Goal: Information Seeking & Learning: Learn about a topic

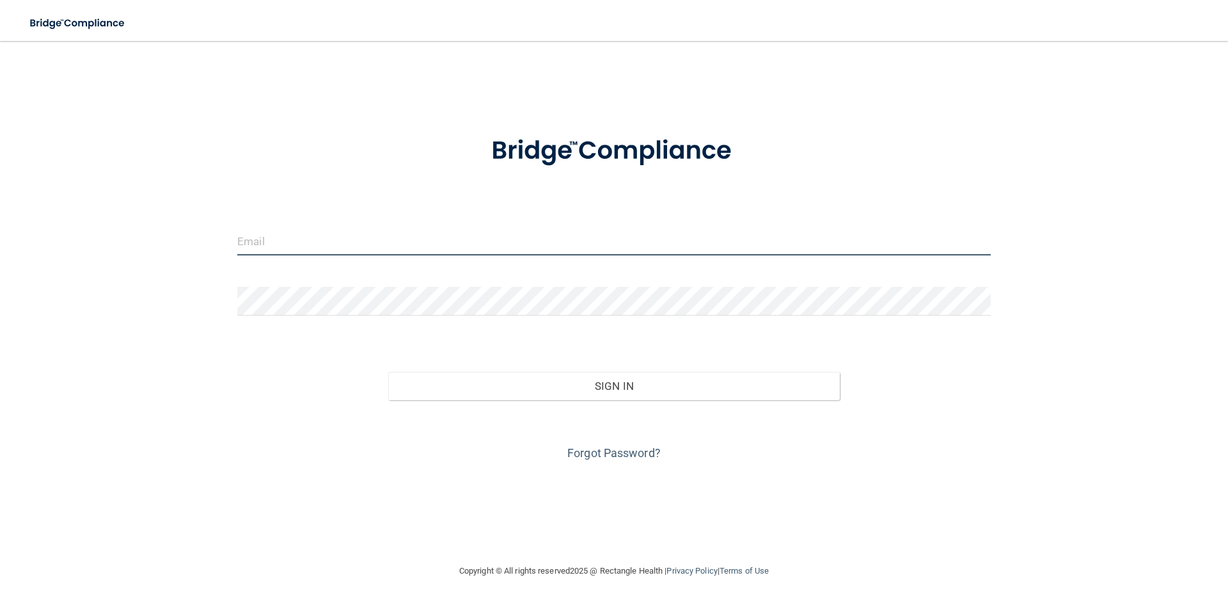
click at [444, 244] on input "email" at bounding box center [614, 240] width 754 height 29
type input "[EMAIL_ADDRESS][DOMAIN_NAME]"
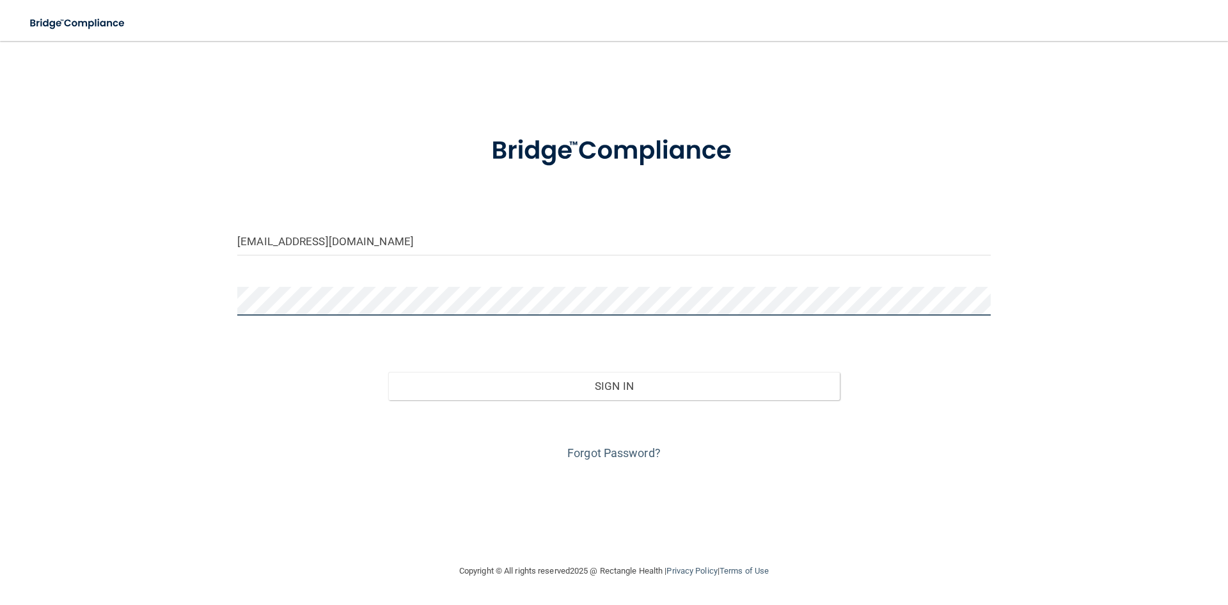
click at [388, 372] on button "Sign In" at bounding box center [614, 386] width 452 height 28
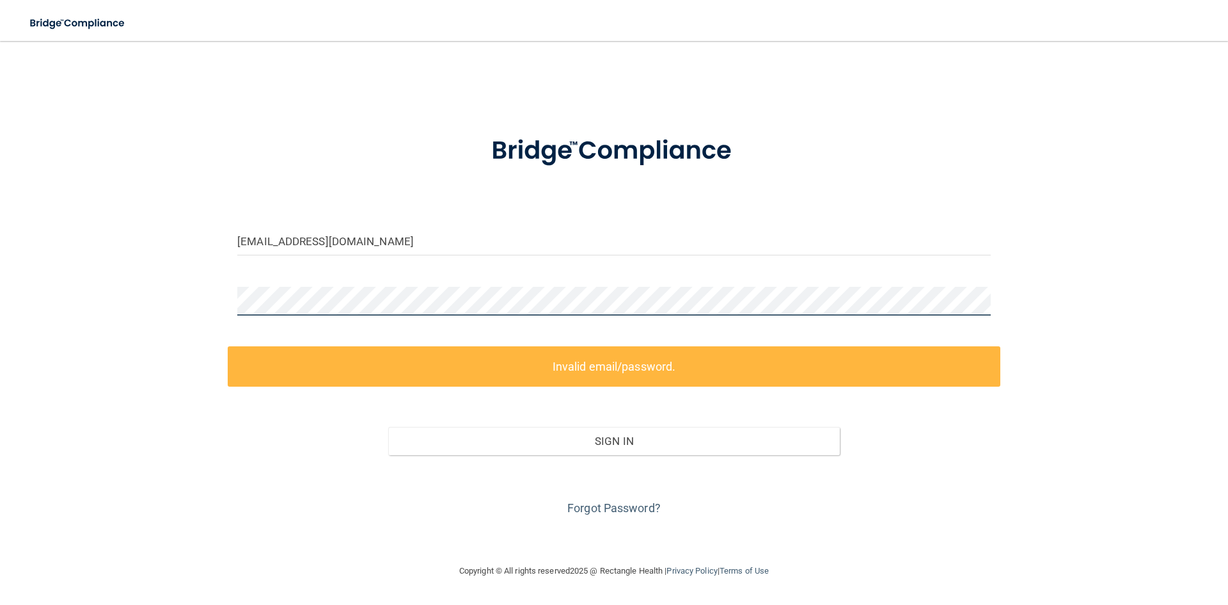
click at [154, 368] on div "[EMAIL_ADDRESS][DOMAIN_NAME] Invalid email/password. You don't have permission …" at bounding box center [614, 302] width 1177 height 496
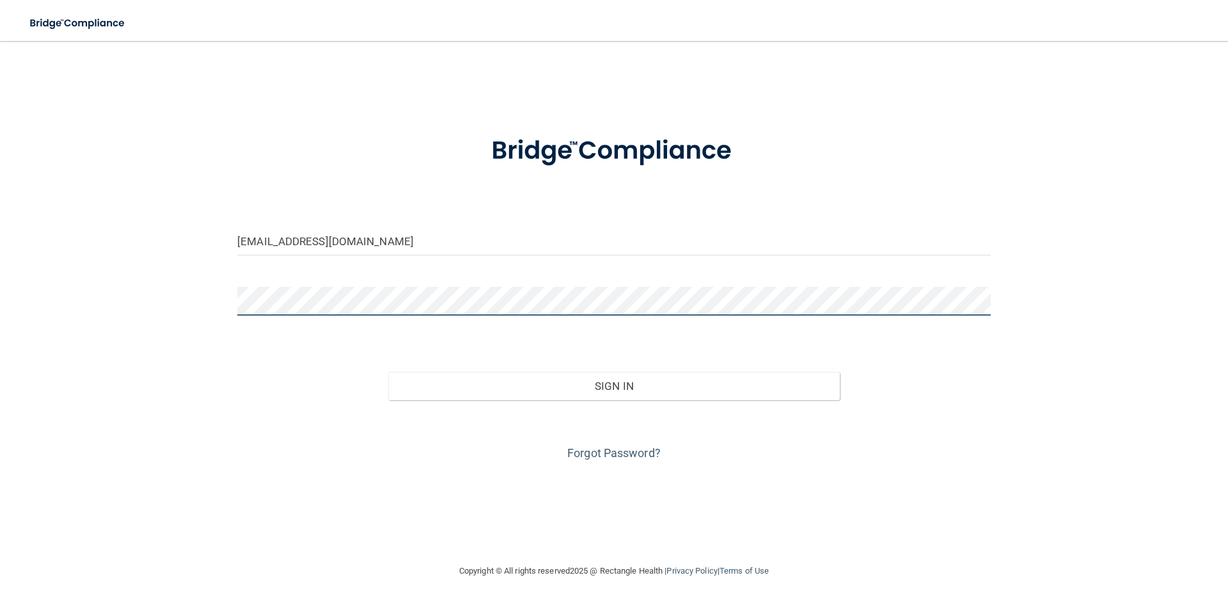
click at [388, 372] on button "Sign In" at bounding box center [614, 386] width 452 height 28
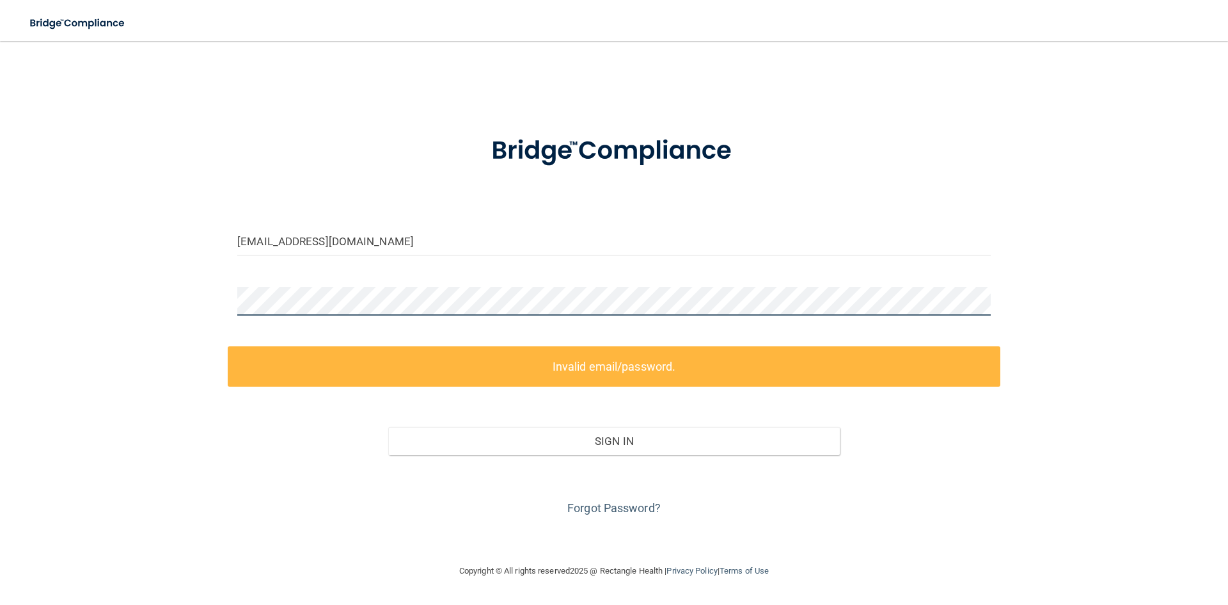
click at [205, 347] on div "[EMAIL_ADDRESS][DOMAIN_NAME] Invalid email/password. You don't have permission …" at bounding box center [614, 302] width 1177 height 496
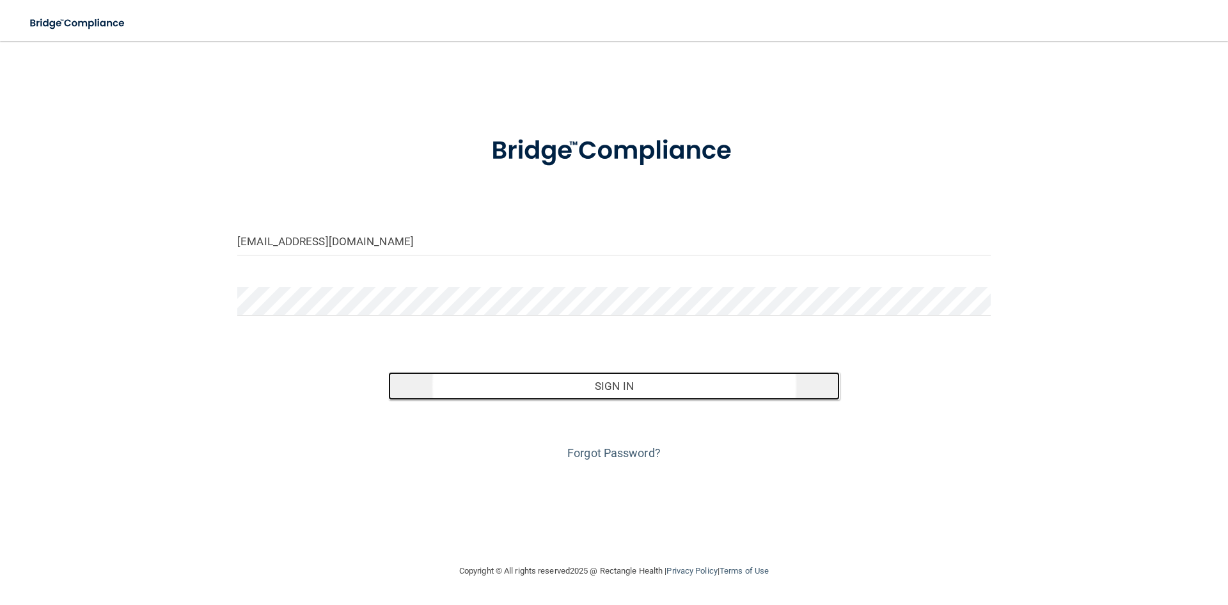
click at [482, 372] on button "Sign In" at bounding box center [614, 386] width 452 height 28
click at [399, 386] on button "Sign In" at bounding box center [614, 386] width 452 height 28
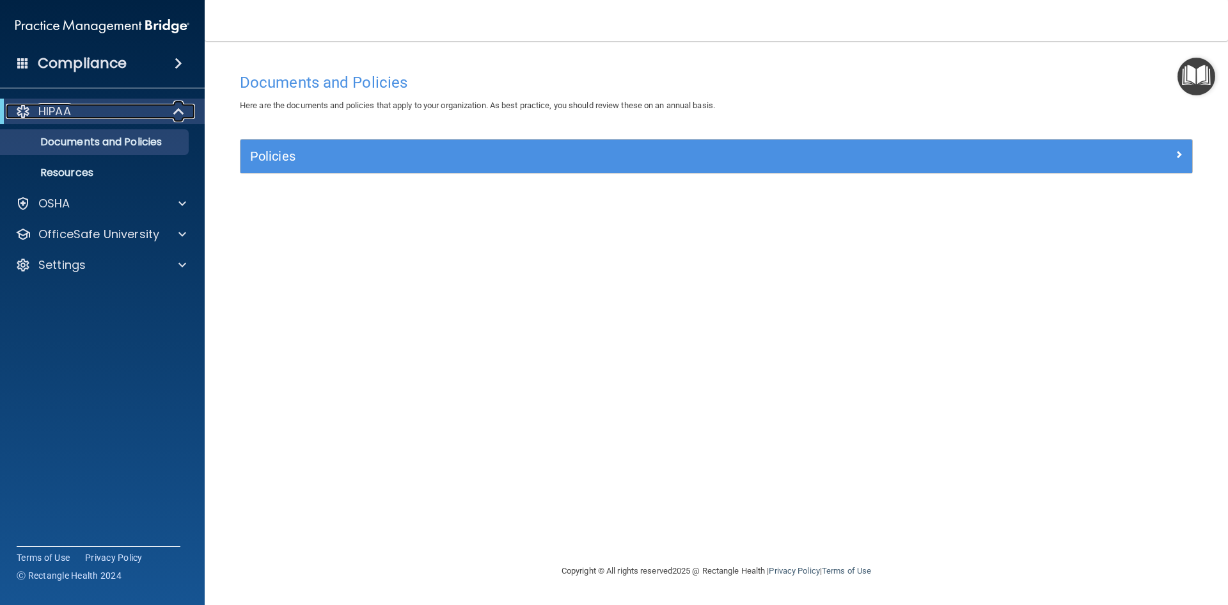
click at [121, 117] on div "HIPAA" at bounding box center [85, 111] width 158 height 15
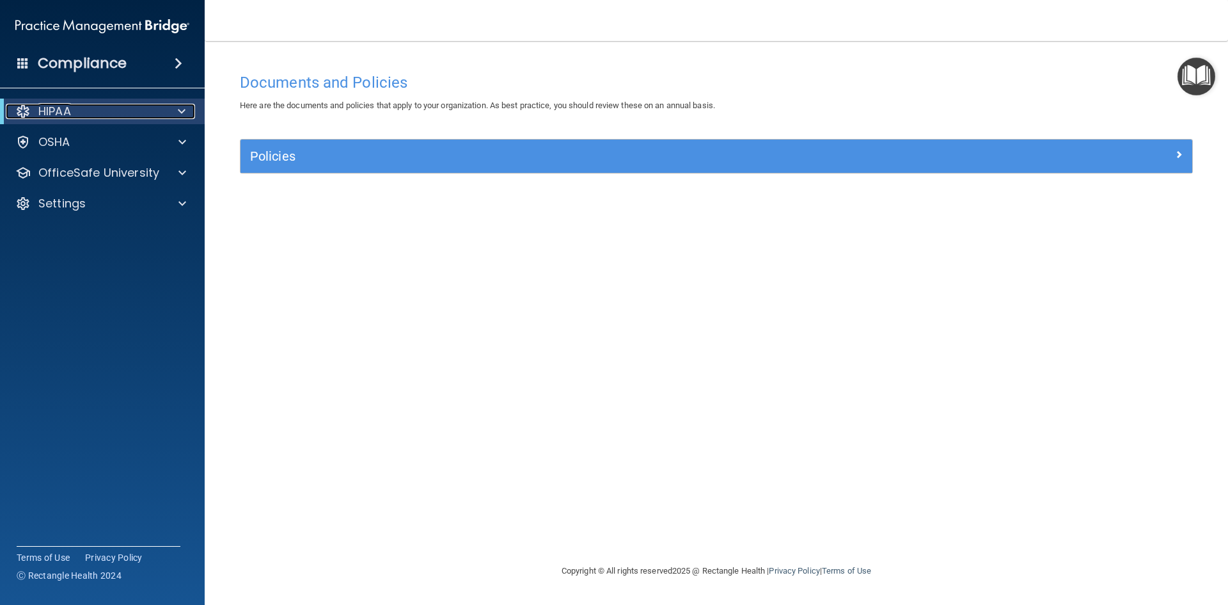
click at [130, 115] on div "HIPAA" at bounding box center [85, 111] width 158 height 15
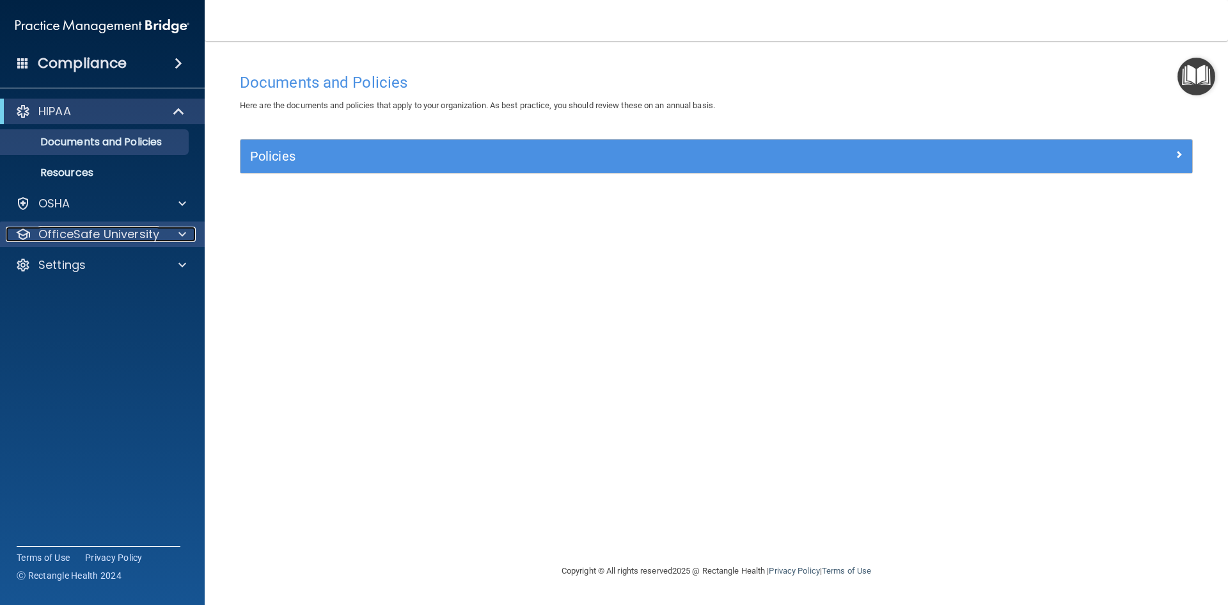
click at [111, 231] on p "OfficeSafe University" at bounding box center [98, 233] width 121 height 15
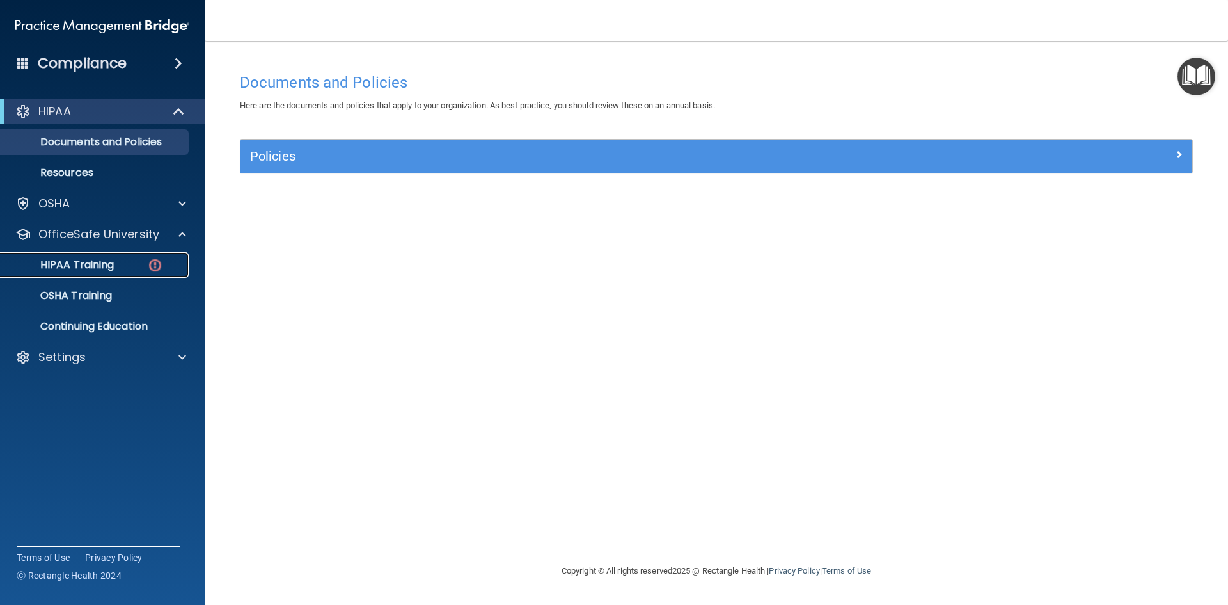
click at [107, 258] on p "HIPAA Training" at bounding box center [61, 264] width 106 height 13
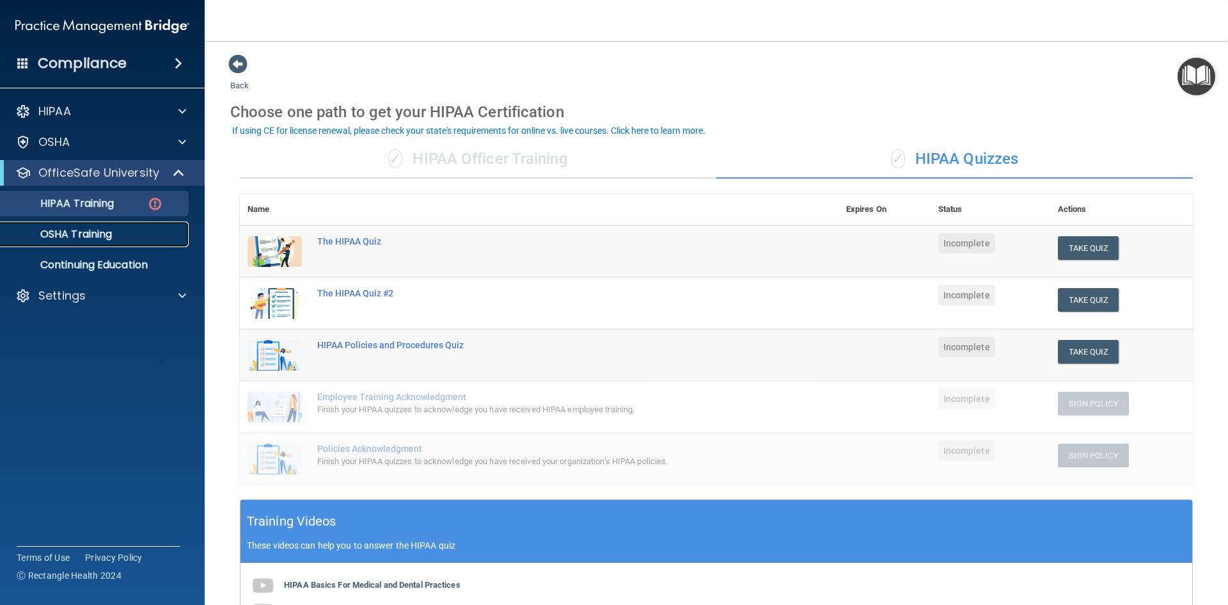
click at [135, 228] on div "OSHA Training" at bounding box center [95, 234] width 175 height 13
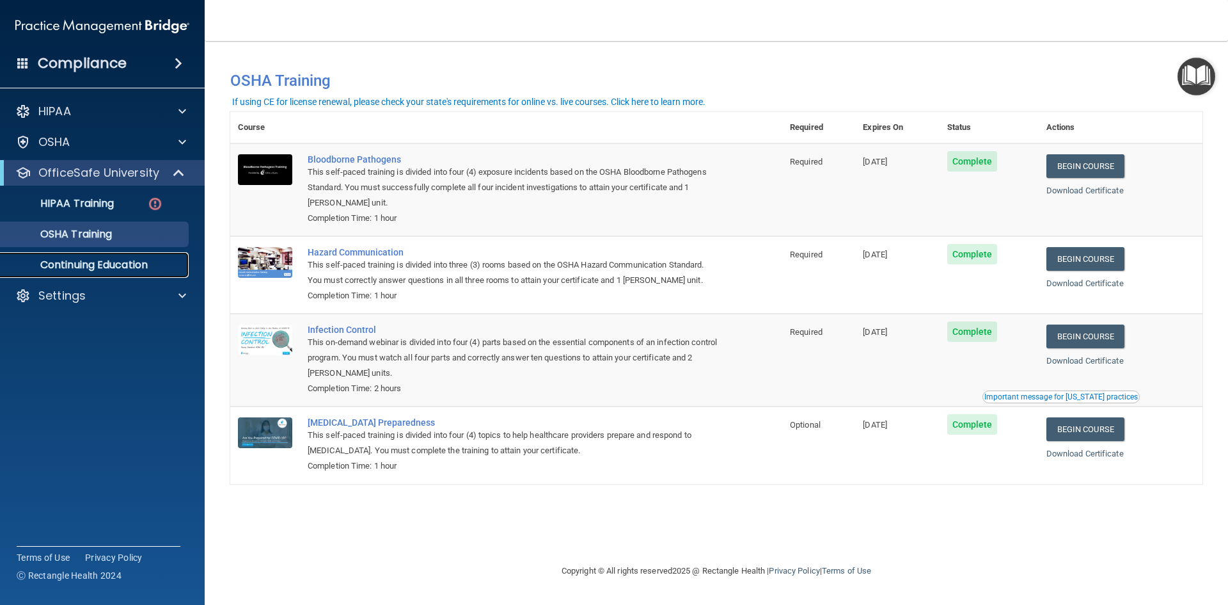
click at [107, 269] on p "Continuing Education" at bounding box center [95, 264] width 175 height 13
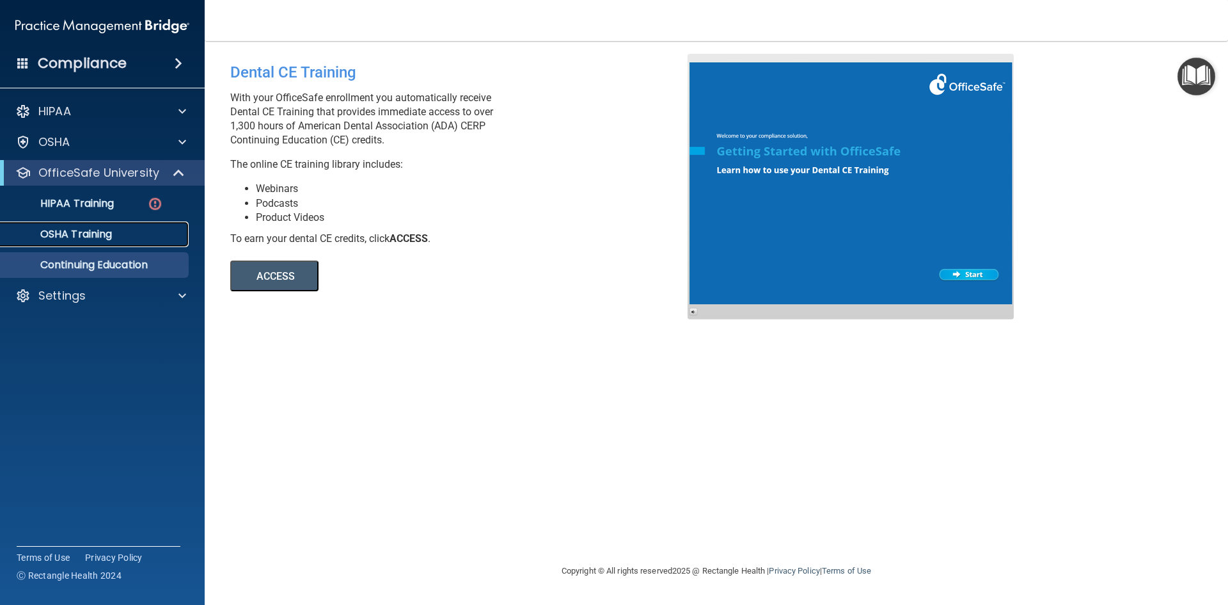
click at [102, 231] on p "OSHA Training" at bounding box center [60, 234] width 104 height 13
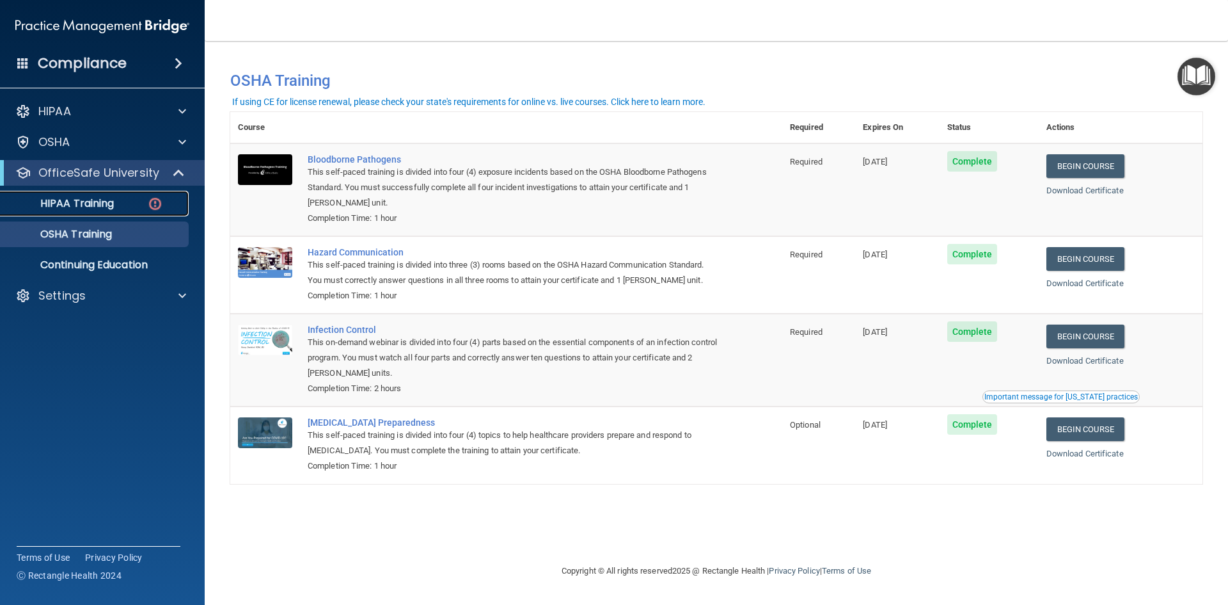
click at [113, 212] on link "HIPAA Training" at bounding box center [88, 204] width 202 height 26
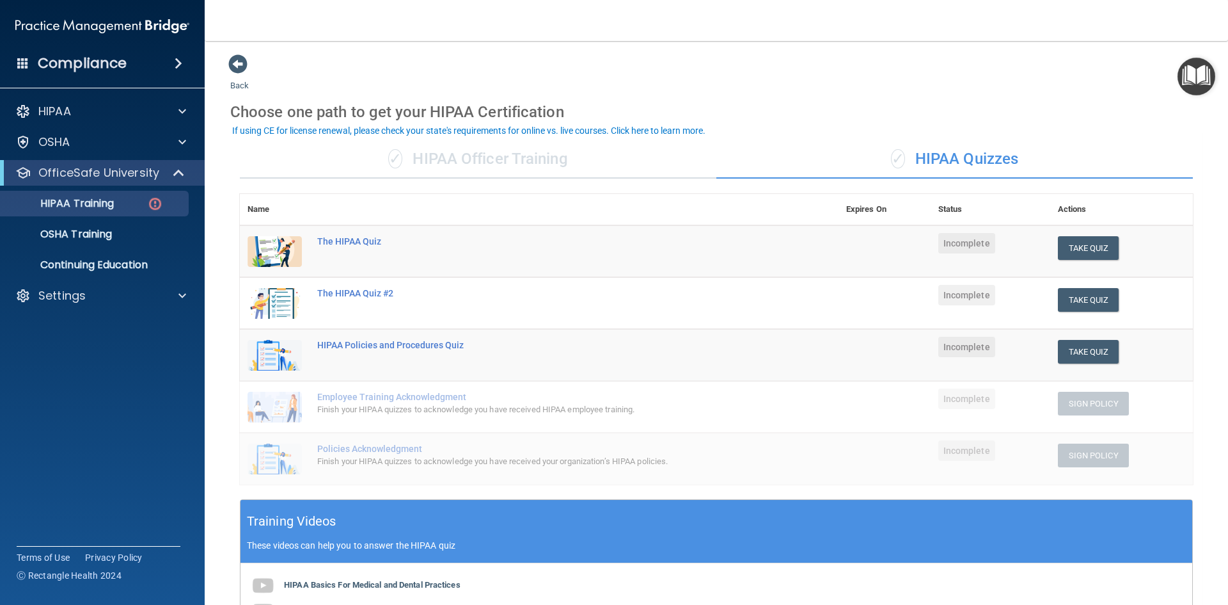
click at [556, 167] on div "✓ HIPAA Officer Training" at bounding box center [478, 159] width 477 height 38
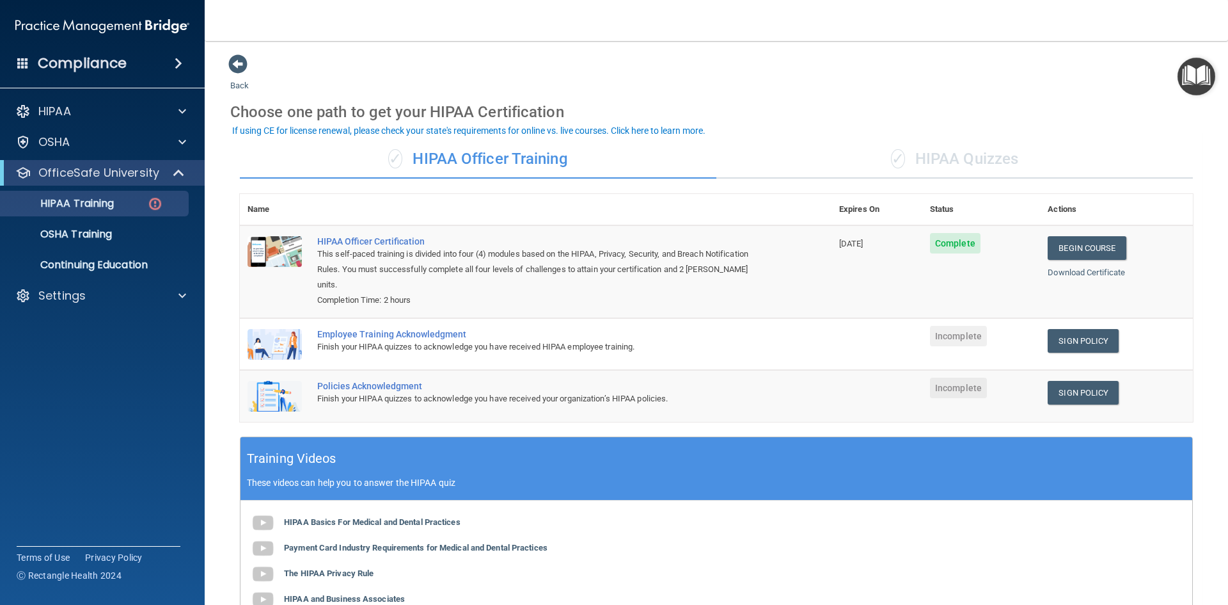
click at [894, 164] on span "✓" at bounding box center [898, 158] width 14 height 19
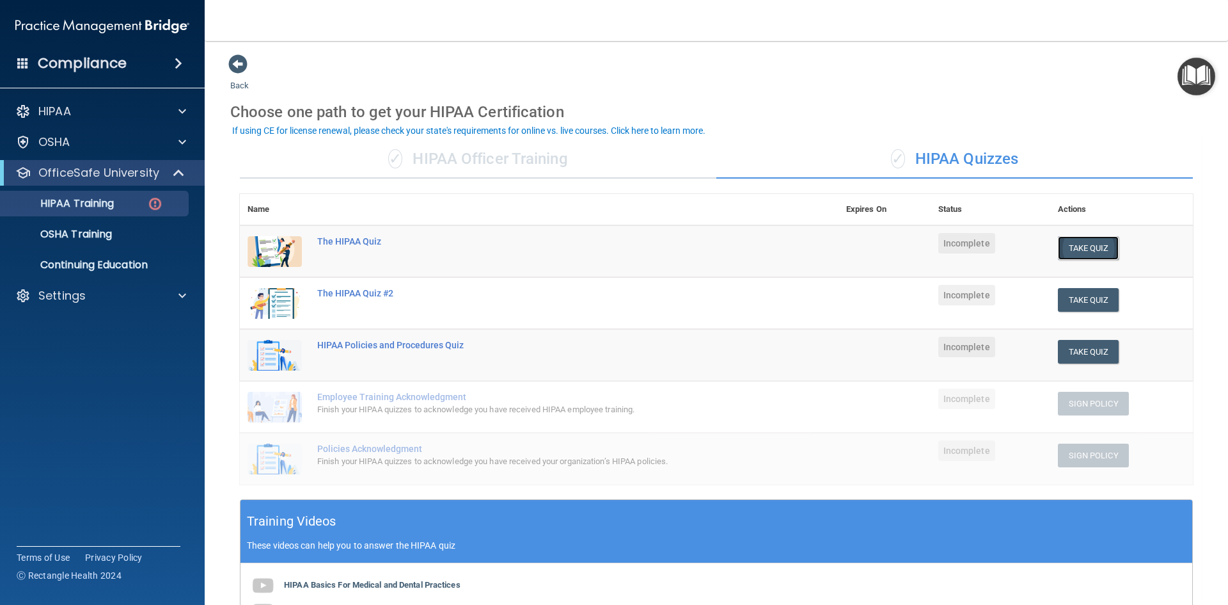
click at [1058, 245] on button "Take Quiz" at bounding box center [1088, 248] width 61 height 24
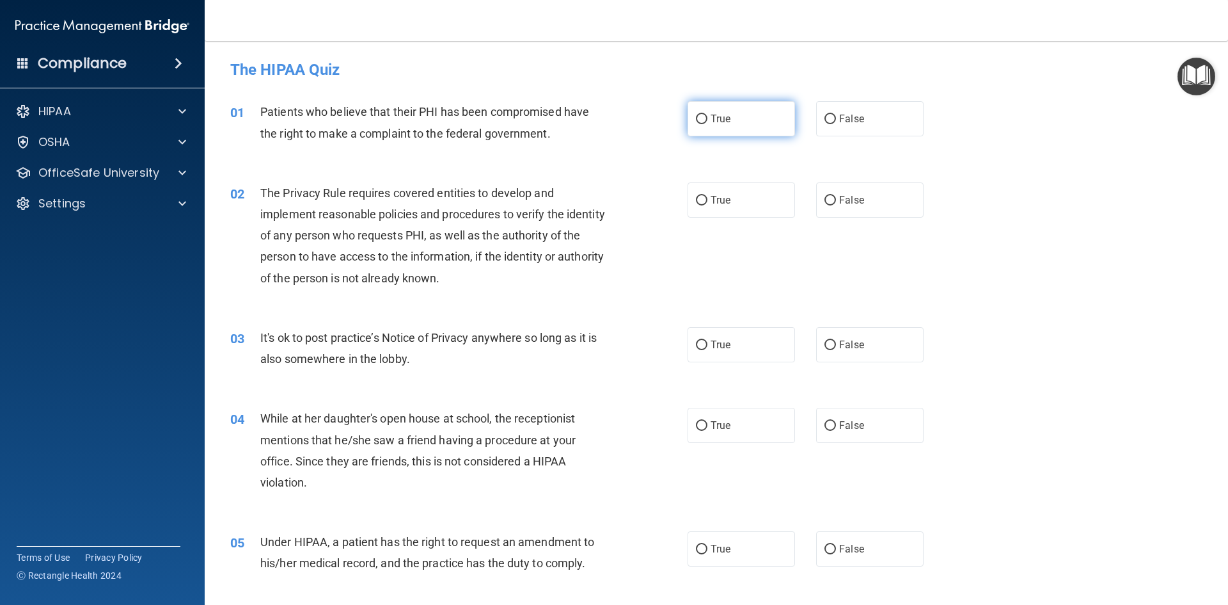
click at [735, 129] on label "True" at bounding box center [741, 118] width 107 height 35
click at [708, 124] on input "True" at bounding box center [702, 120] width 12 height 10
radio input "true"
click at [710, 209] on label "True" at bounding box center [741, 199] width 107 height 35
click at [708, 205] on input "True" at bounding box center [702, 201] width 12 height 10
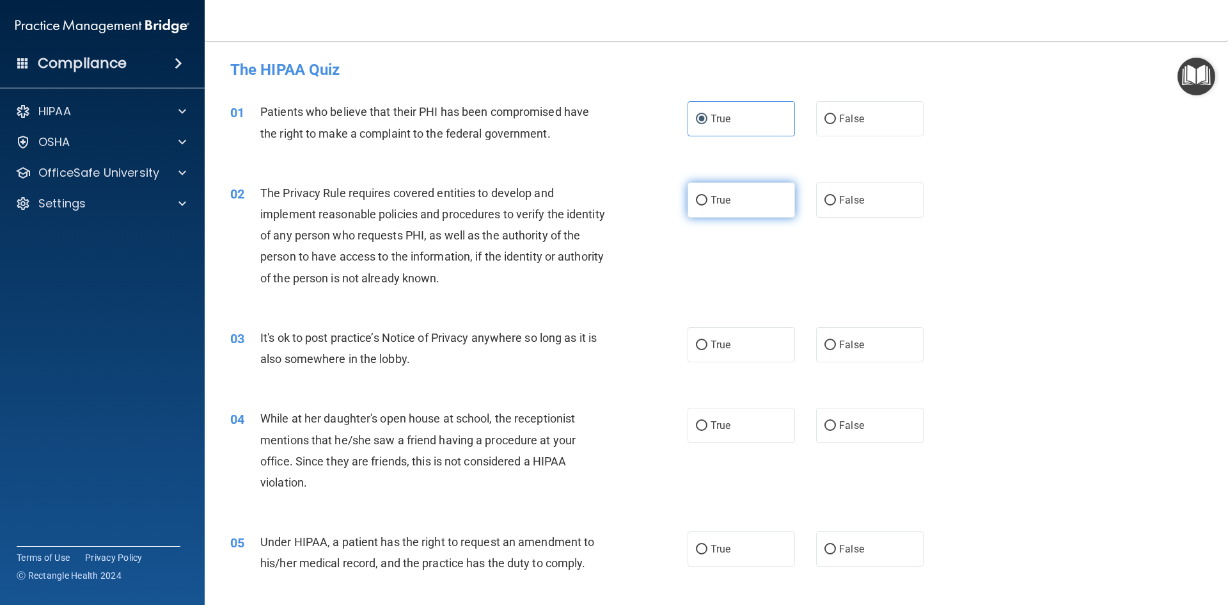
radio input "true"
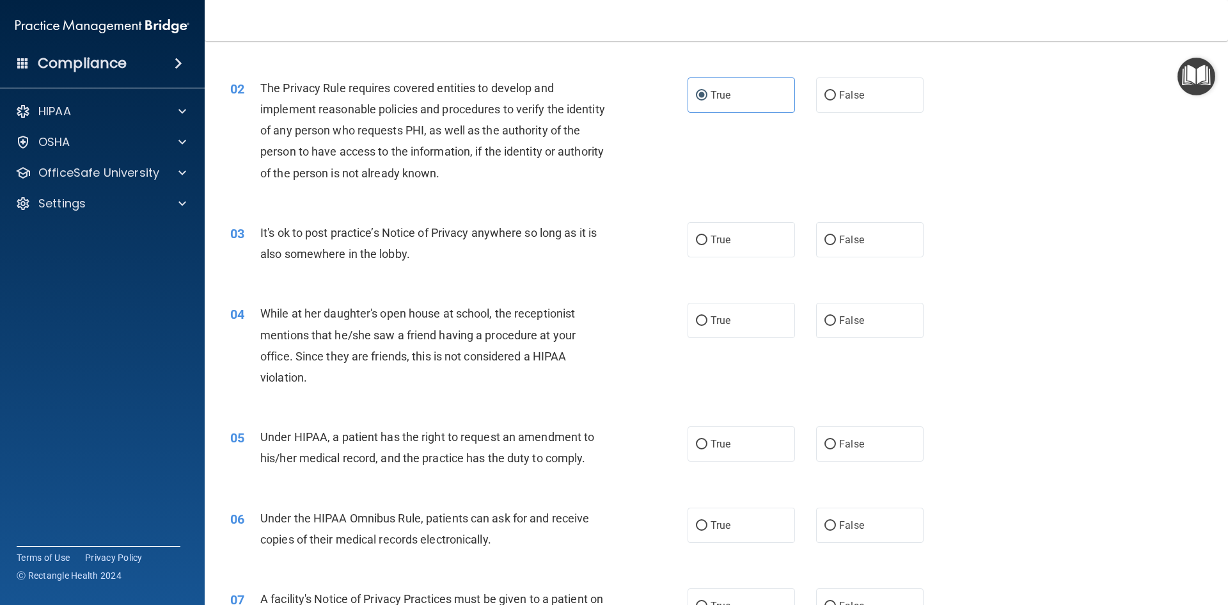
scroll to position [128, 0]
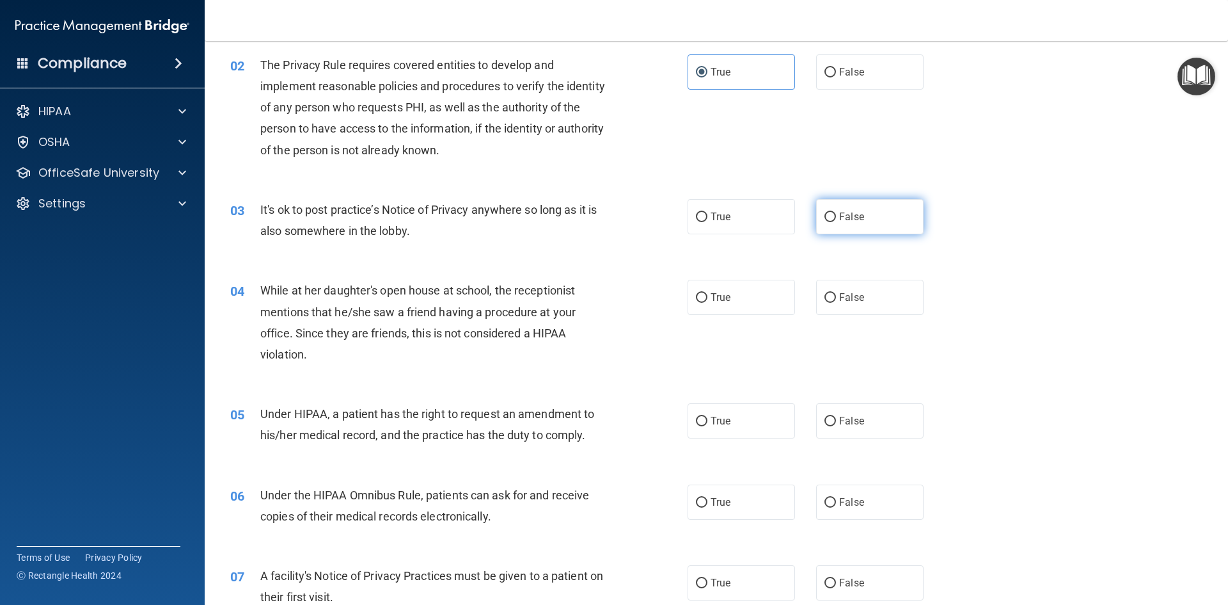
click at [848, 228] on label "False" at bounding box center [869, 216] width 107 height 35
click at [836, 222] on input "False" at bounding box center [831, 217] width 12 height 10
radio input "true"
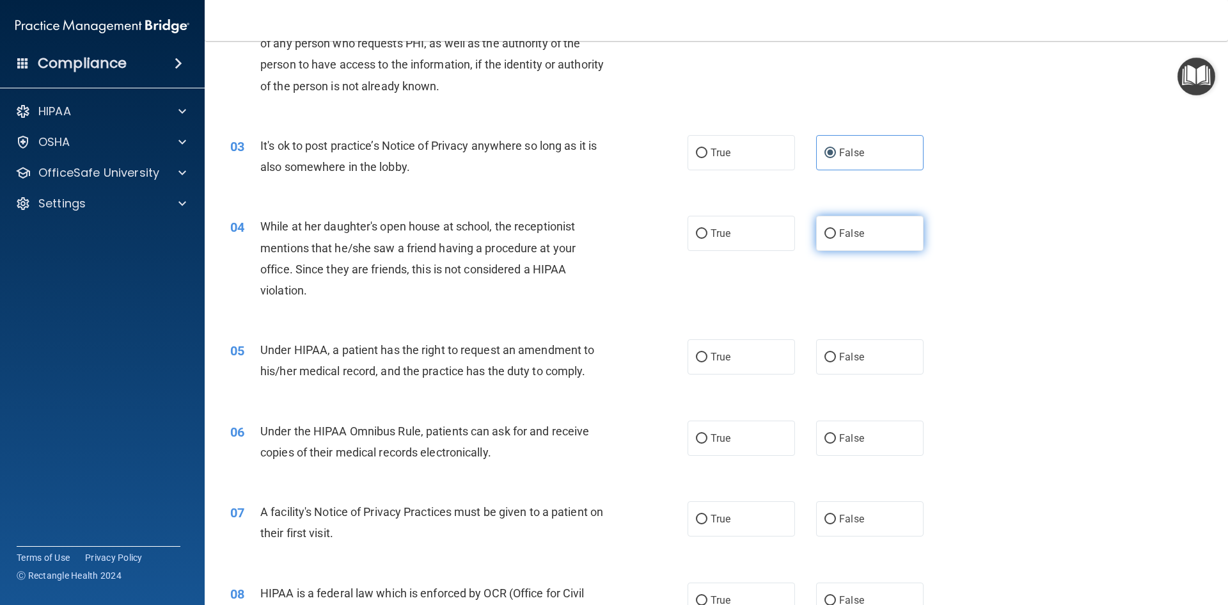
click at [854, 232] on span "False" at bounding box center [851, 233] width 25 height 12
click at [836, 232] on input "False" at bounding box center [831, 234] width 12 height 10
radio input "true"
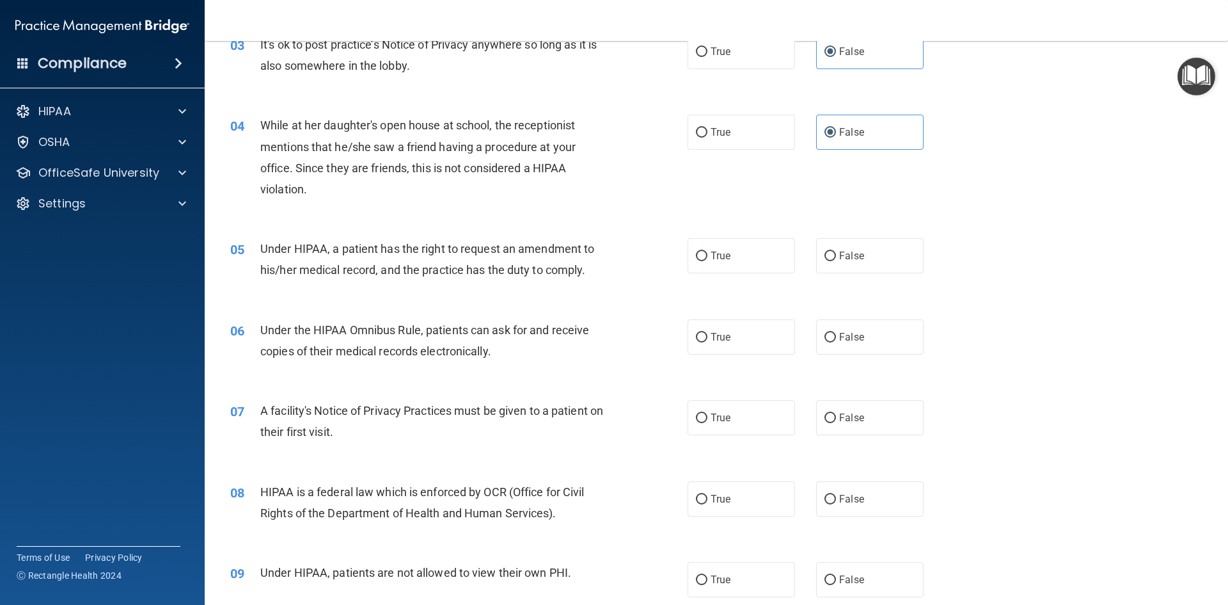
scroll to position [320, 0]
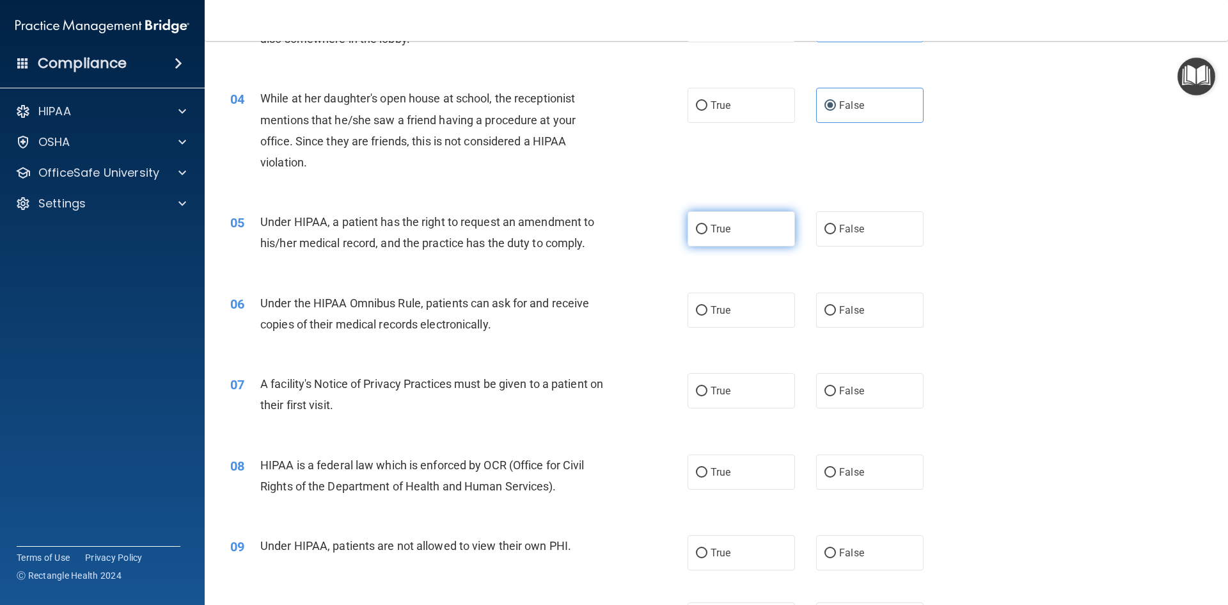
click at [754, 225] on label "True" at bounding box center [741, 228] width 107 height 35
click at [708, 225] on input "True" at bounding box center [702, 230] width 12 height 10
radio input "true"
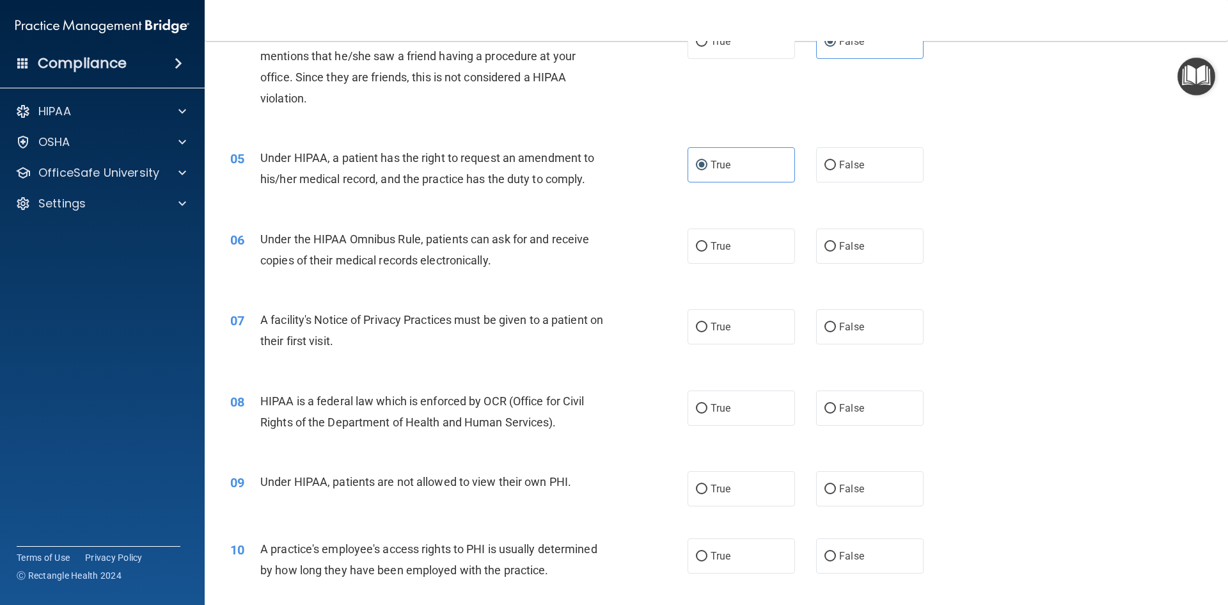
scroll to position [448, 0]
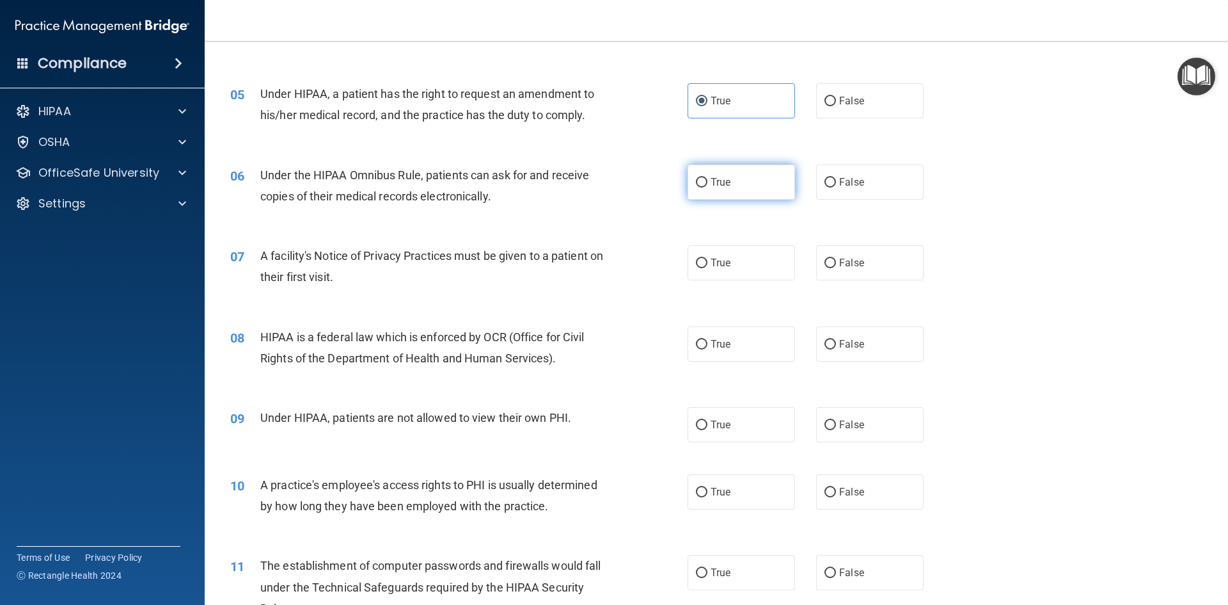
click at [713, 188] on label "True" at bounding box center [741, 181] width 107 height 35
click at [708, 187] on input "True" at bounding box center [702, 183] width 12 height 10
radio input "true"
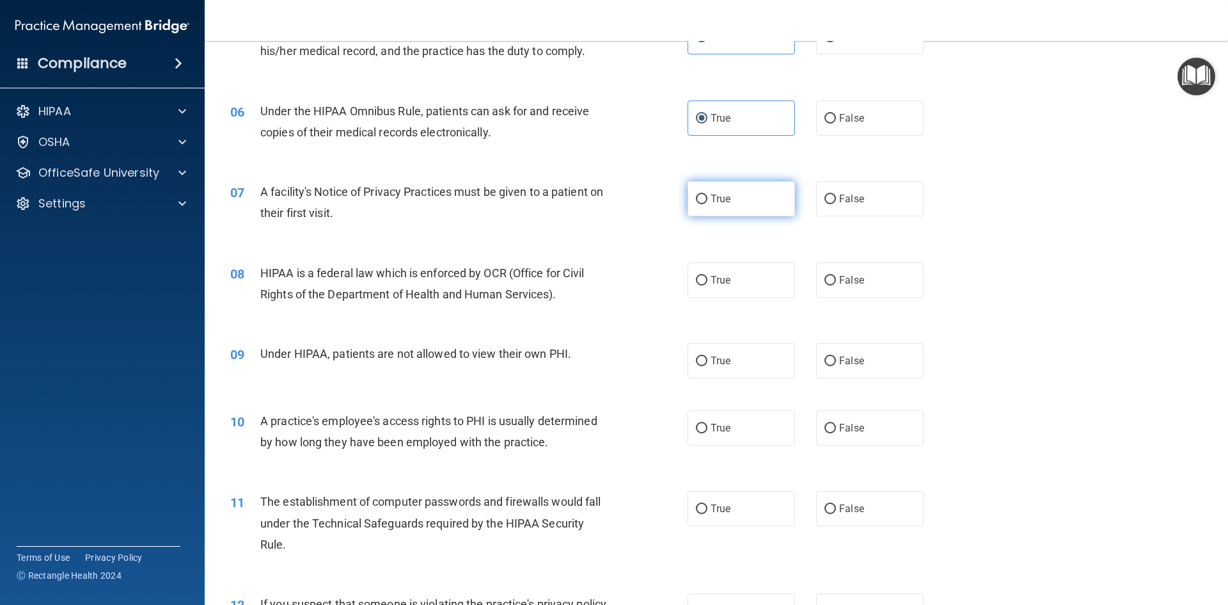
click at [689, 212] on label "True" at bounding box center [741, 198] width 107 height 35
click at [696, 204] on input "True" at bounding box center [702, 200] width 12 height 10
radio input "true"
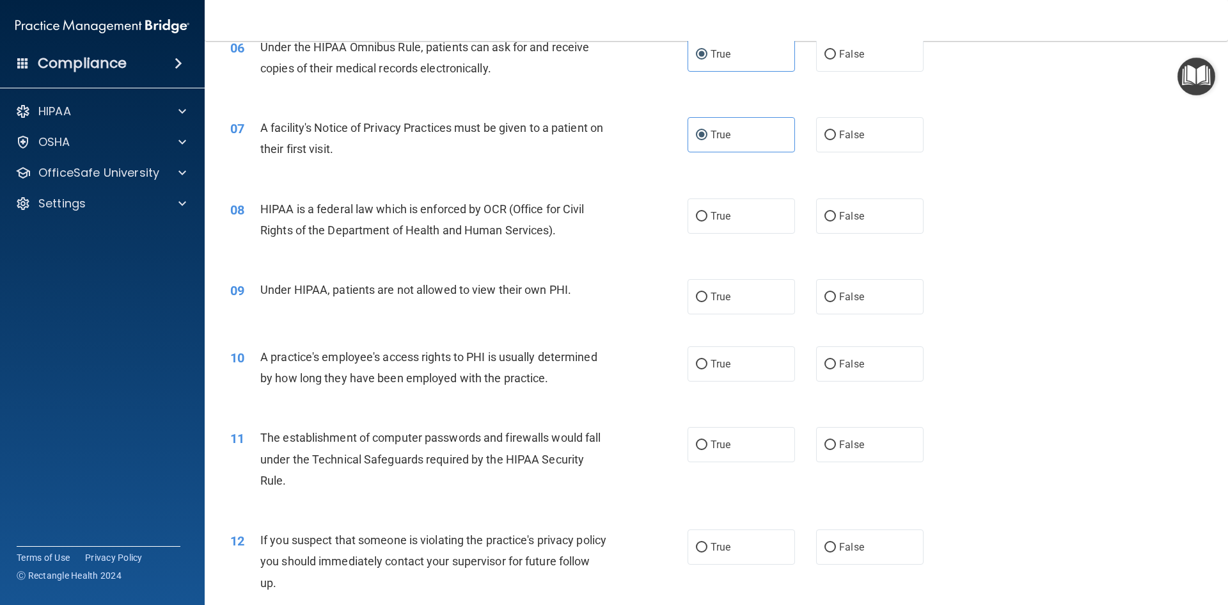
scroll to position [640, 0]
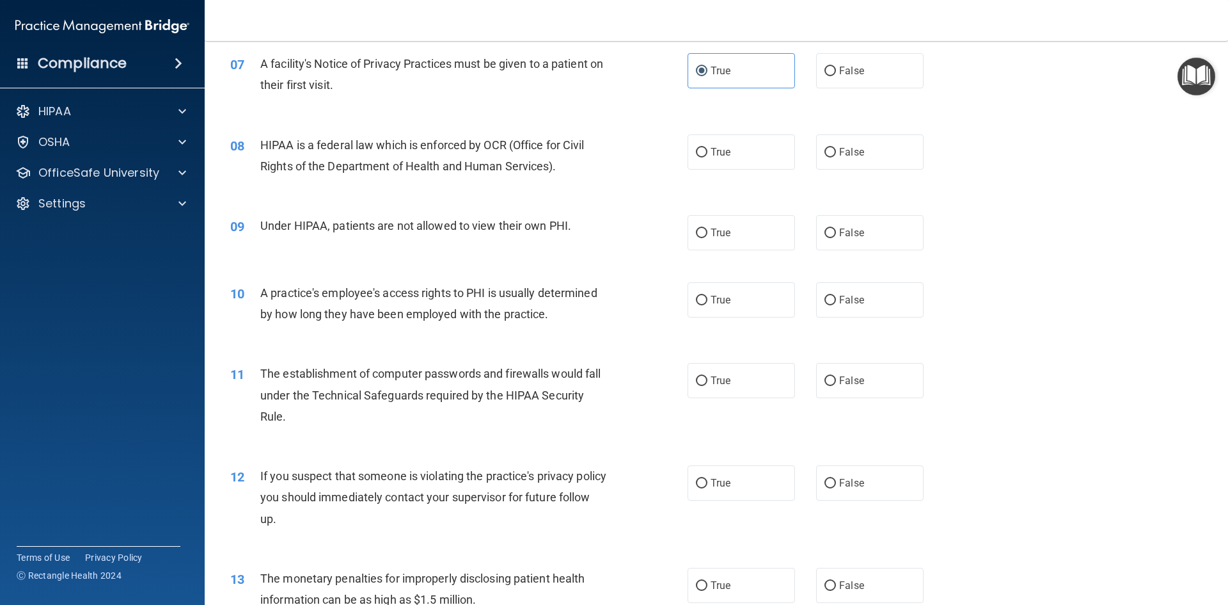
click at [719, 171] on div "08 HIPAA is a federal law which is enforced by OCR (Office for Civil Rights of …" at bounding box center [717, 158] width 992 height 81
click at [719, 169] on label "True" at bounding box center [741, 151] width 107 height 35
click at [708, 157] on input "True" at bounding box center [702, 153] width 12 height 10
radio input "true"
click at [898, 231] on label "False" at bounding box center [869, 232] width 107 height 35
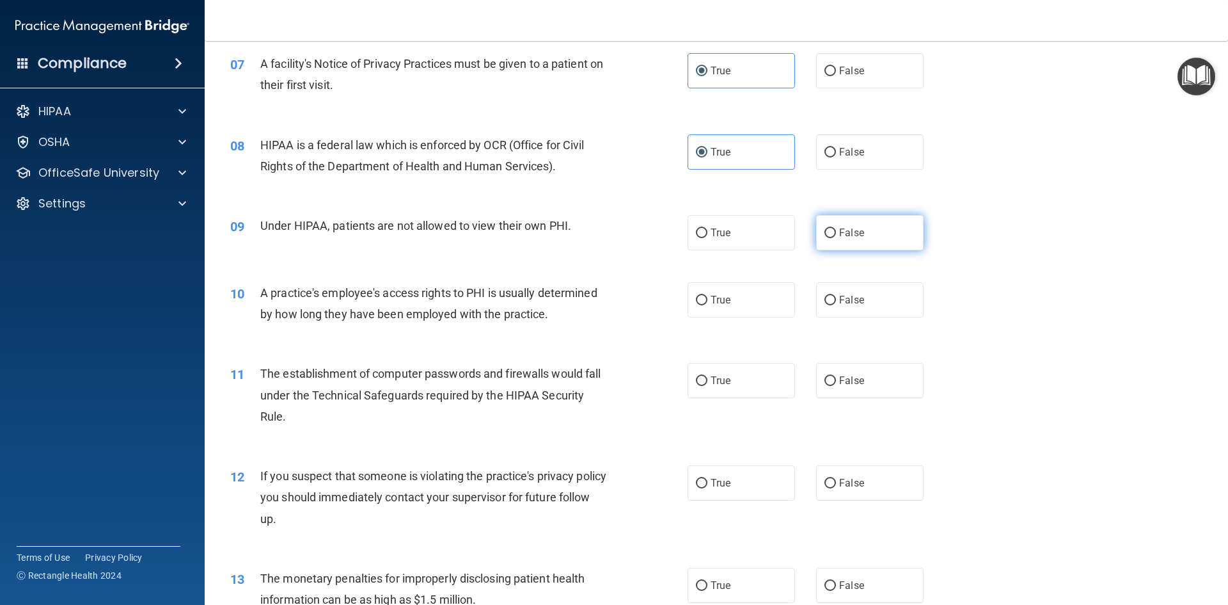
click at [836, 231] on input "False" at bounding box center [831, 233] width 12 height 10
radio input "true"
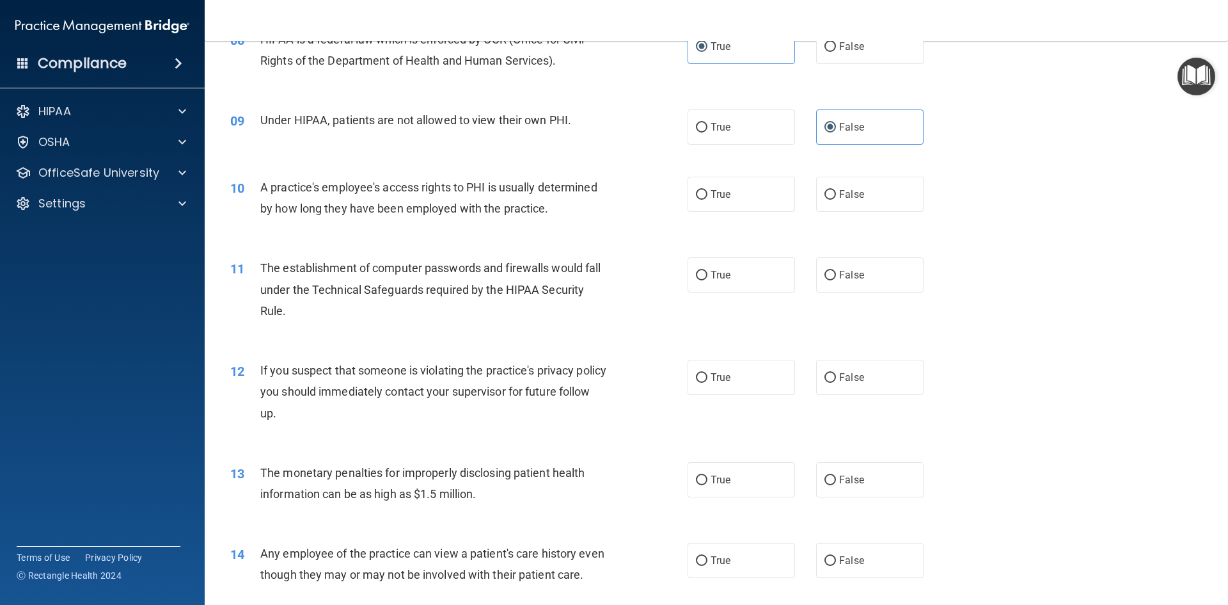
scroll to position [768, 0]
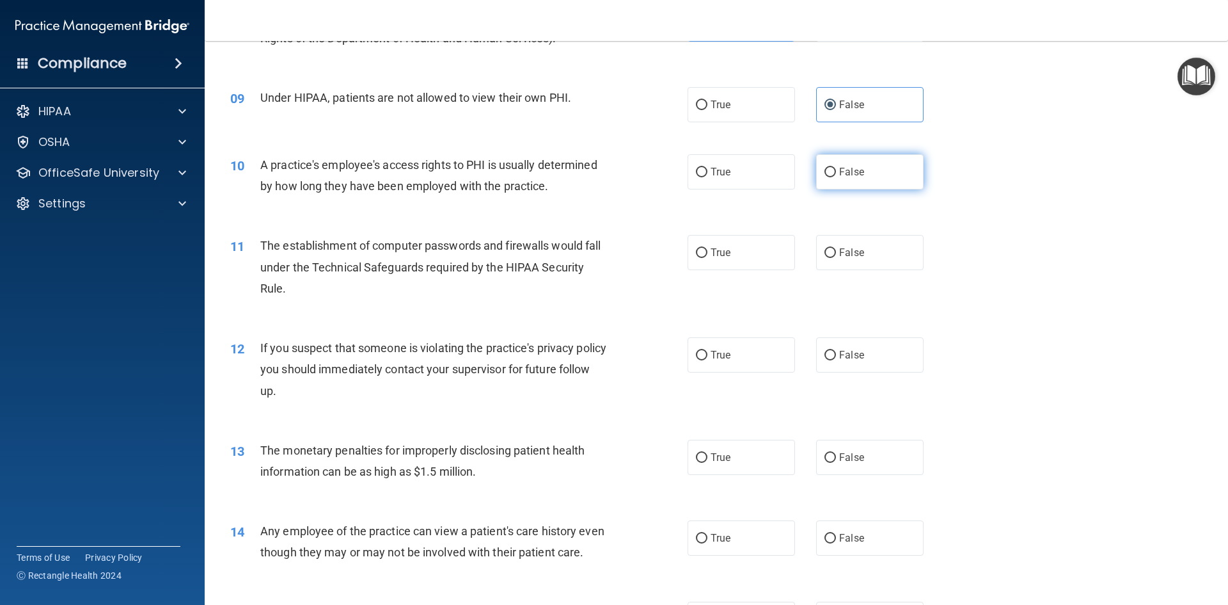
click at [857, 178] on label "False" at bounding box center [869, 171] width 107 height 35
click at [836, 177] on input "False" at bounding box center [831, 173] width 12 height 10
radio input "true"
click at [758, 253] on label "True" at bounding box center [741, 252] width 107 height 35
click at [708, 253] on input "True" at bounding box center [702, 253] width 12 height 10
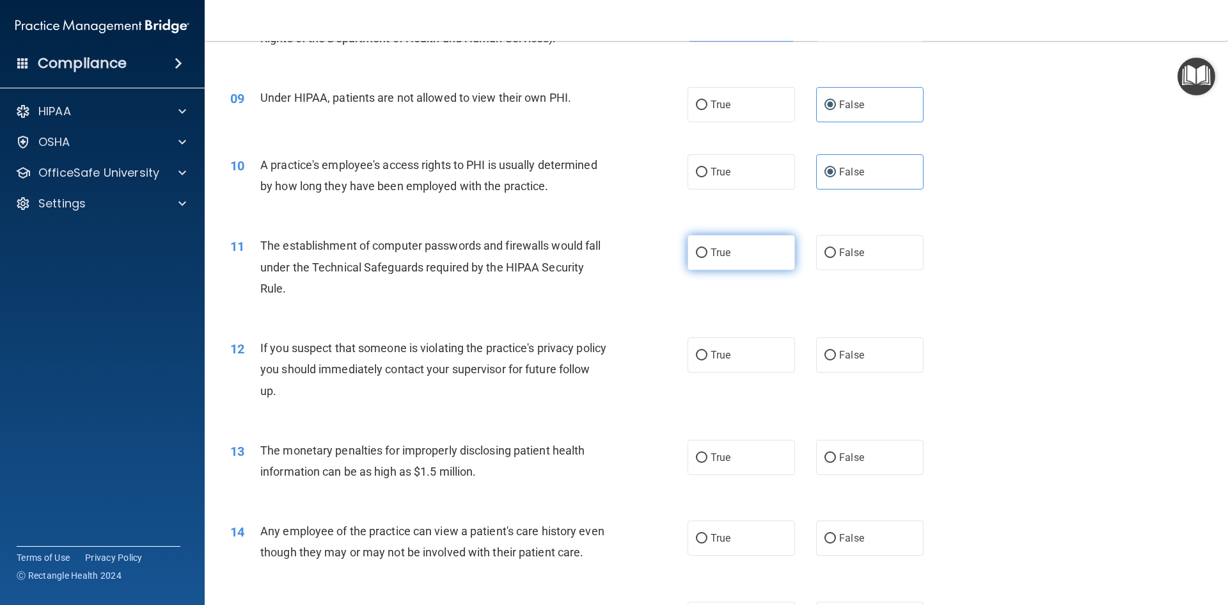
radio input "true"
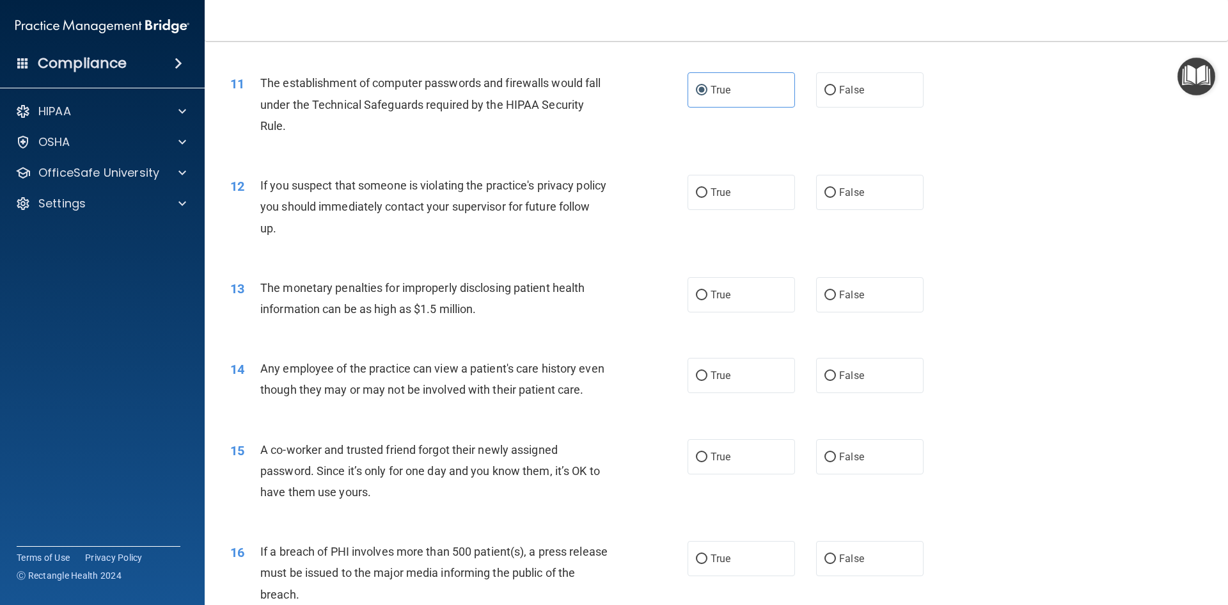
scroll to position [960, 0]
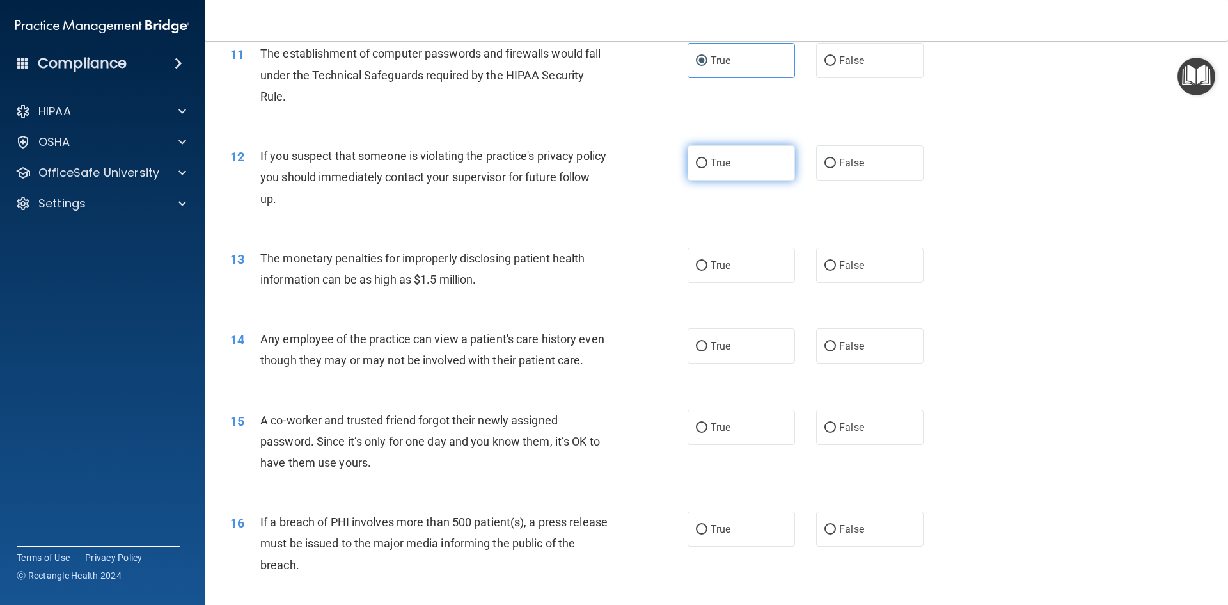
click at [720, 164] on span "True" at bounding box center [721, 163] width 20 height 12
click at [708, 164] on input "True" at bounding box center [702, 164] width 12 height 10
radio input "true"
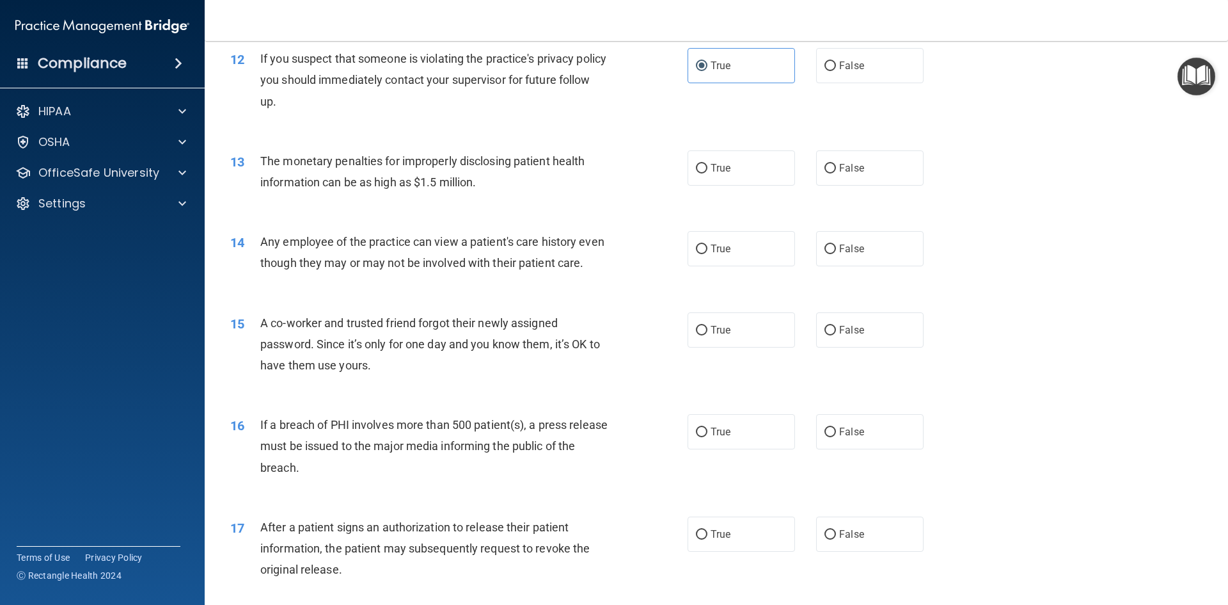
scroll to position [1088, 0]
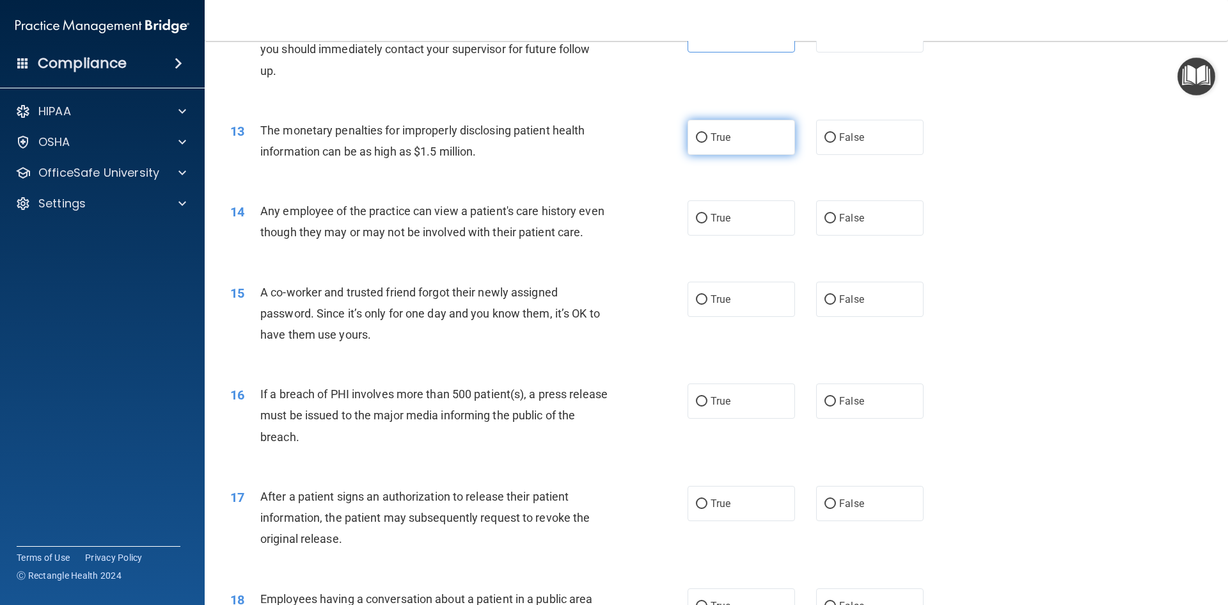
click at [755, 120] on label "True" at bounding box center [741, 137] width 107 height 35
click at [708, 133] on input "True" at bounding box center [702, 138] width 12 height 10
radio input "true"
click at [862, 202] on label "False" at bounding box center [869, 217] width 107 height 35
click at [836, 214] on input "False" at bounding box center [831, 219] width 12 height 10
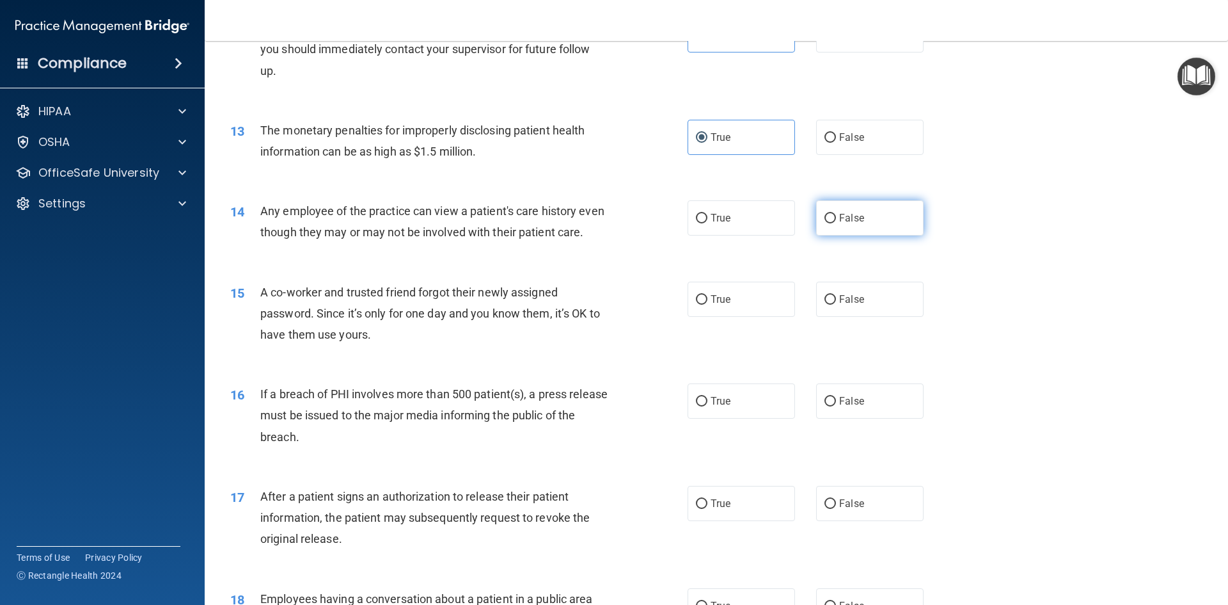
radio input "true"
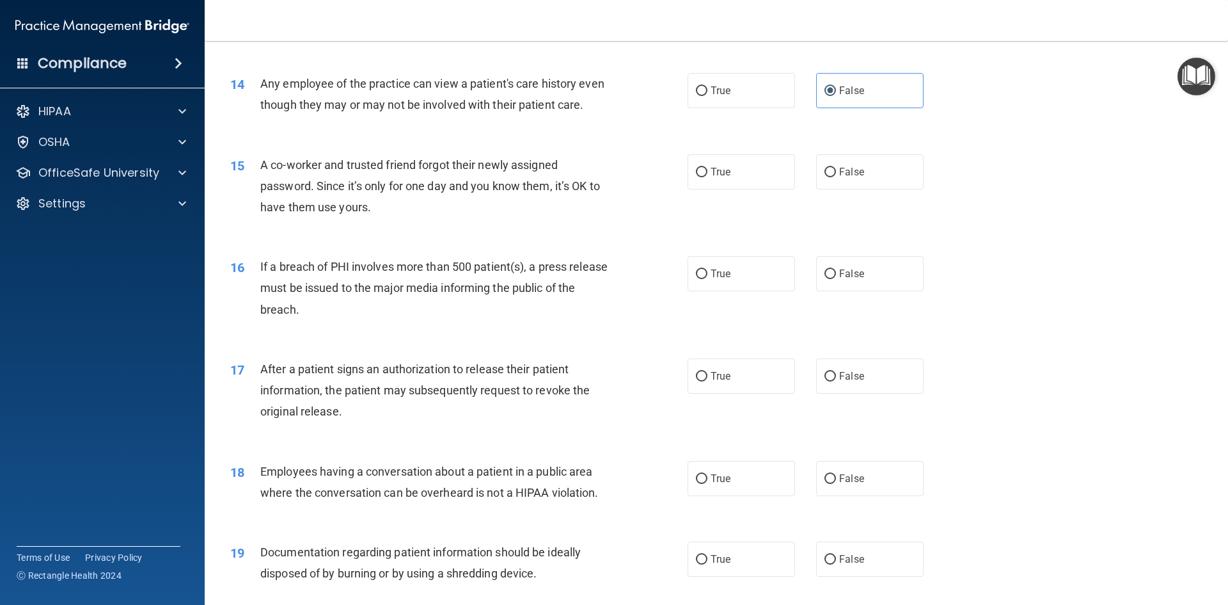
scroll to position [1216, 0]
